Goal: Use online tool/utility: Utilize a website feature to perform a specific function

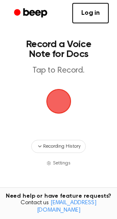
click at [55, 93] on span "button" at bounding box center [59, 102] width 46 height 46
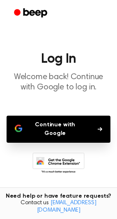
click at [50, 126] on button "Continue with Google" at bounding box center [59, 129] width 104 height 27
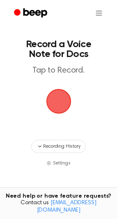
click at [61, 103] on span "button" at bounding box center [59, 101] width 46 height 46
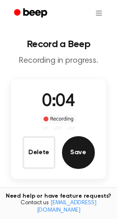
click at [85, 150] on button "Save" at bounding box center [78, 152] width 33 height 33
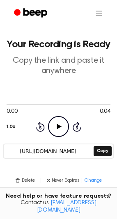
click at [56, 121] on icon "Play Audio" at bounding box center [58, 126] width 21 height 21
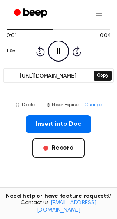
scroll to position [53, 0]
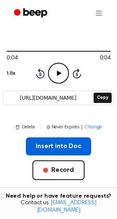
click at [45, 148] on button "Insert into Doc" at bounding box center [58, 146] width 65 height 18
